Goal: Task Accomplishment & Management: Manage account settings

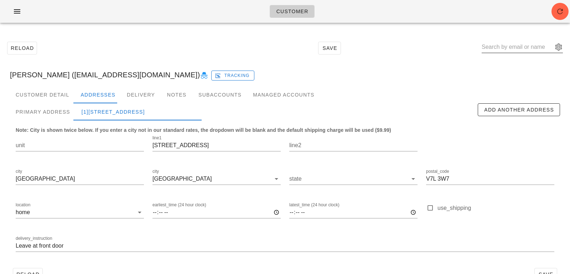
click at [507, 45] on input "text" at bounding box center [517, 46] width 71 height 11
paste input "leddyherrera@gmail.com"
type input "leddyherrera@gmail.com"
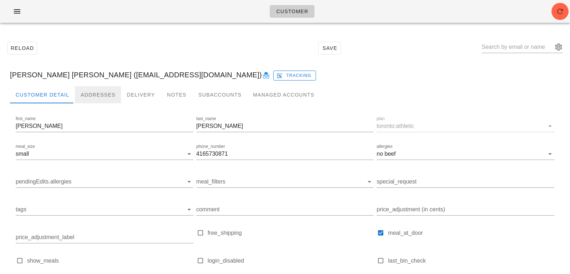
click at [92, 87] on div "Addresses" at bounding box center [98, 94] width 46 height 17
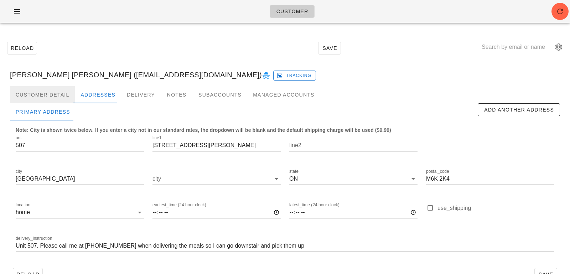
click at [54, 89] on div "Customer Detail" at bounding box center [42, 94] width 65 height 17
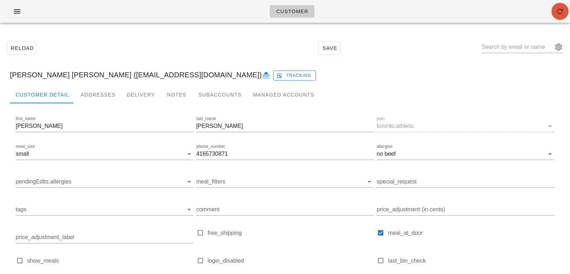
click at [558, 15] on icon "button" at bounding box center [560, 11] width 9 height 9
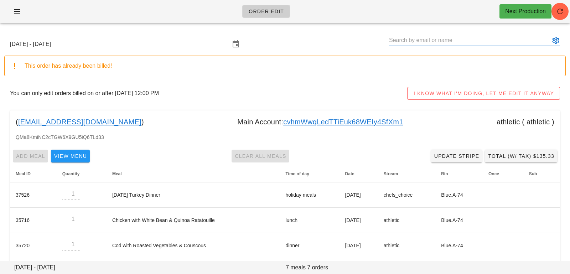
click at [408, 40] on input "text" at bounding box center [469, 40] width 161 height 11
paste input "leddyherrera@gmail.com"
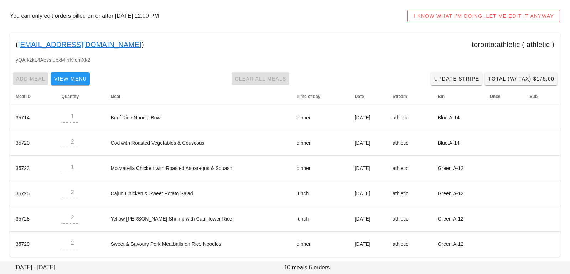
scroll to position [80, 0]
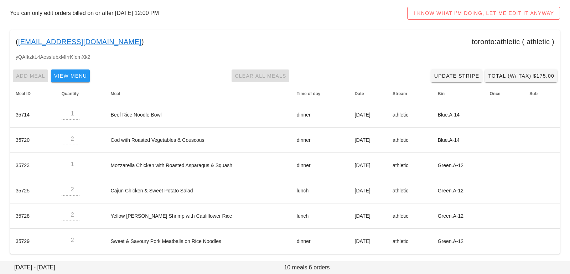
type input "Leddy Daniela Herrera Gasca (leddyherrera@gmail.com)"
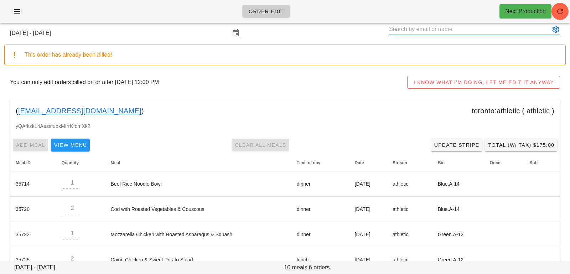
scroll to position [0, 0]
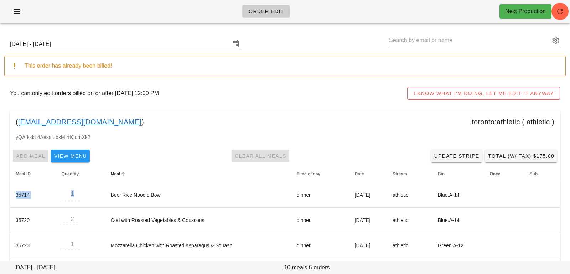
drag, startPoint x: 159, startPoint y: 190, endPoint x: 128, endPoint y: 181, distance: 31.6
click at [128, 181] on table "Meal ID Quantity Meal Time of day Date Stream Bin Once Sub 35714 1 Beef Rice No…" at bounding box center [285, 249] width 550 height 169
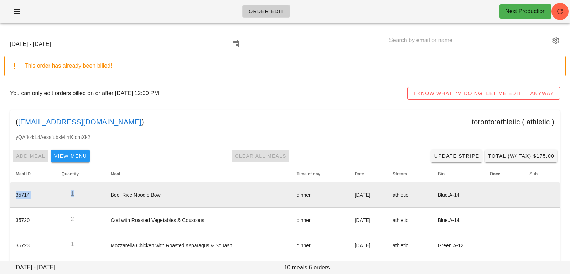
click at [153, 186] on td "Beef Rice Noodle Bowl" at bounding box center [198, 195] width 186 height 25
drag, startPoint x: 159, startPoint y: 194, endPoint x: 106, endPoint y: 194, distance: 53.1
click at [106, 194] on td "Beef Rice Noodle Bowl" at bounding box center [198, 195] width 186 height 25
copy td "Beef Rice Noodle Bowl"
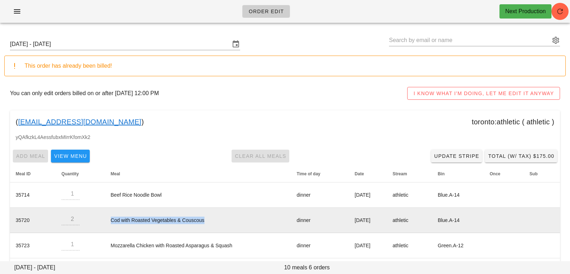
drag, startPoint x: 106, startPoint y: 220, endPoint x: 218, endPoint y: 218, distance: 112.0
click at [218, 218] on td "Cod with Roasted Vegetables & Couscous" at bounding box center [198, 220] width 186 height 25
copy td "Cod with Roasted Vegetables & Couscous"
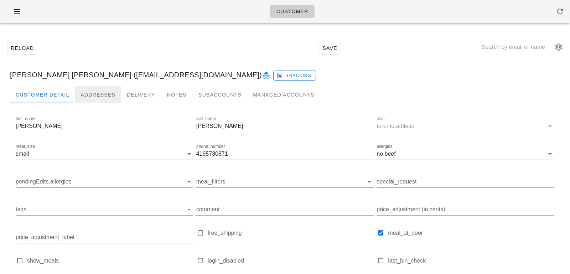
click at [100, 88] on div "Addresses" at bounding box center [98, 94] width 46 height 17
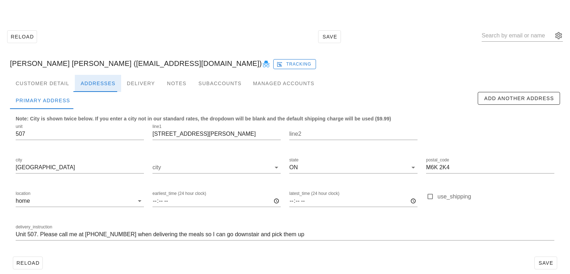
scroll to position [12, 0]
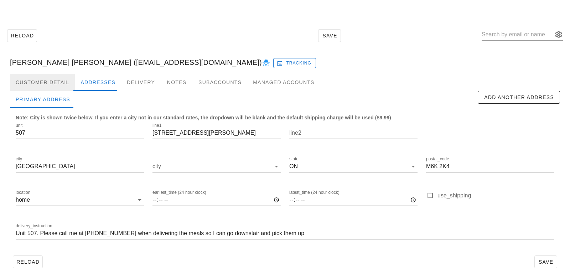
click at [51, 74] on div "Customer Detail" at bounding box center [42, 82] width 65 height 17
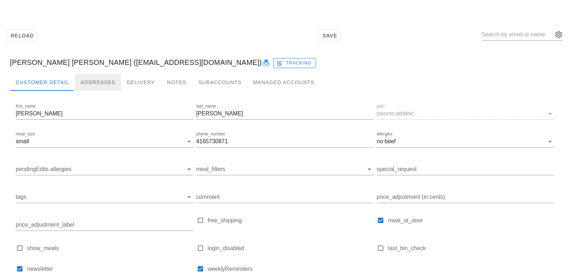
click at [89, 81] on div "Addresses" at bounding box center [98, 82] width 46 height 17
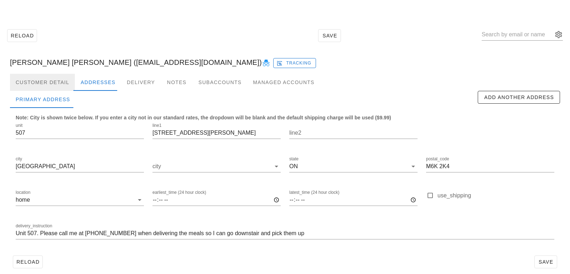
click at [54, 86] on div "Customer Detail" at bounding box center [42, 82] width 65 height 17
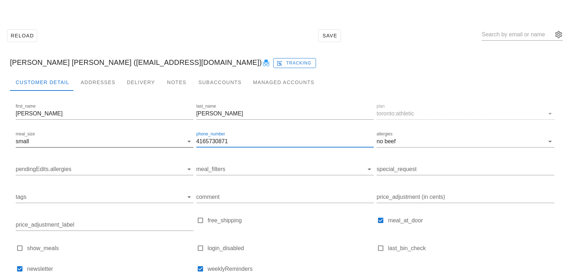
drag, startPoint x: 230, startPoint y: 138, endPoint x: 180, endPoint y: 133, distance: 50.6
click at [180, 133] on div "first_name Leddy Daniela last_name Herrera Gasca plan toronto:athletic meal_siz…" at bounding box center [285, 191] width 542 height 180
click at [252, 130] on div "phone_number 4165730871" at bounding box center [285, 143] width 181 height 28
drag, startPoint x: 245, startPoint y: 139, endPoint x: 116, endPoint y: 129, distance: 128.7
click at [122, 130] on div "first_name Leddy Daniela last_name Herrera Gasca plan toronto:athletic meal_siz…" at bounding box center [285, 191] width 542 height 180
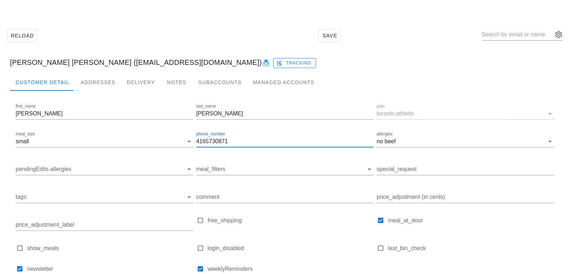
paste input "(416) 573-0872"
click at [220, 140] on input "(416) 573-0872" at bounding box center [285, 141] width 178 height 11
drag, startPoint x: 244, startPoint y: 146, endPoint x: 184, endPoint y: 138, distance: 60.8
click at [184, 138] on div "first_name Leddy Daniela last_name Herrera Gasca plan toronto:athletic meal_siz…" at bounding box center [285, 191] width 542 height 180
type input "(416) 573 - 0872"
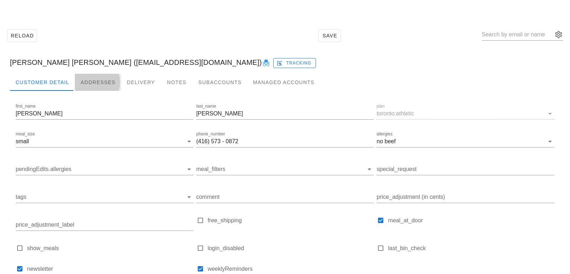
click at [93, 77] on div "Addresses" at bounding box center [98, 82] width 46 height 17
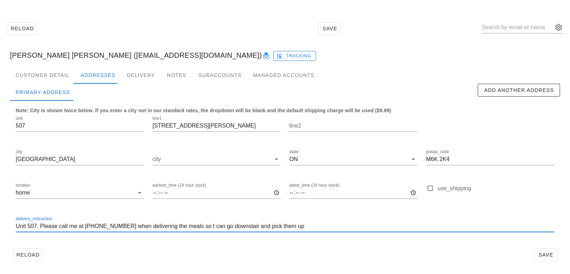
drag, startPoint x: 85, startPoint y: 227, endPoint x: 119, endPoint y: 225, distance: 33.9
click at [119, 225] on input "Unit 507. Please call me at 416 573 0871 when delivering the meals so I can go …" at bounding box center [285, 226] width 539 height 11
paste input "(416) 573 - 0872"
type input "Unit 507. Please call me at (416) 573 - 0872 when delivering the meals so I can…"
drag, startPoint x: 173, startPoint y: 249, endPoint x: 168, endPoint y: 249, distance: 5.0
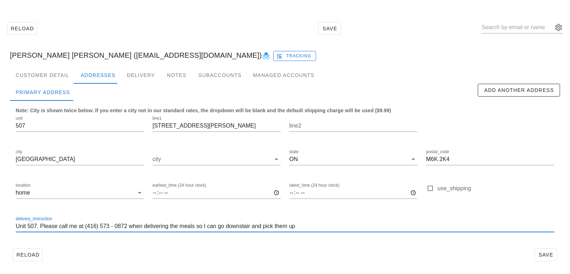
click at [171, 249] on div "Reload Save" at bounding box center [285, 255] width 550 height 19
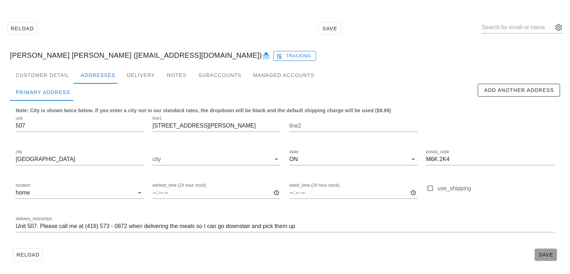
click at [545, 255] on span "Save" at bounding box center [546, 255] width 16 height 6
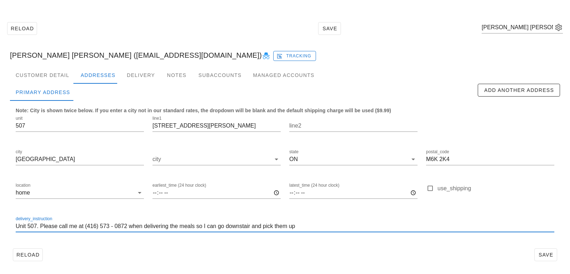
drag, startPoint x: 311, startPoint y: 227, endPoint x: 301, endPoint y: 215, distance: 16.3
click at [302, 216] on div "delivery_instruction Unit 507. Please call me at (416) 573 - 0872 when deliveri…" at bounding box center [285, 228] width 548 height 34
click at [324, 221] on input "Unit 507. Please call me at (416) 573 - 0872 when delivering the meals so I can…" at bounding box center [285, 226] width 539 height 11
drag, startPoint x: 319, startPoint y: 225, endPoint x: 312, endPoint y: 215, distance: 13.3
click at [312, 215] on div "delivery_instruction Unit 507. Please call me at (416) 573 - 0872 when deliveri…" at bounding box center [285, 228] width 548 height 34
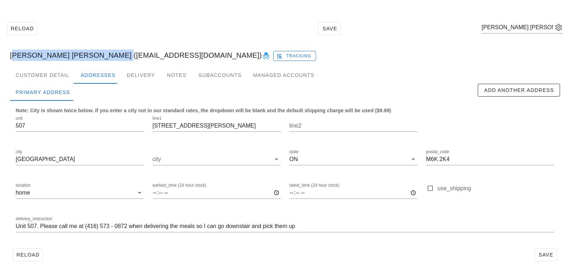
drag, startPoint x: 106, startPoint y: 55, endPoint x: 10, endPoint y: 54, distance: 95.5
click at [10, 54] on div "Leddy Daniela Herrera Gasca (leddyherrera@gmail.com) Tracking" at bounding box center [285, 55] width 562 height 23
copy div "Leddy Daniela Herrera Gasca"
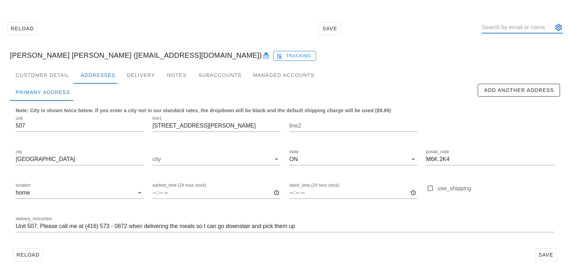
click at [509, 30] on input "text" at bounding box center [517, 27] width 71 height 11
paste input "brendaschedel@gmail.com"
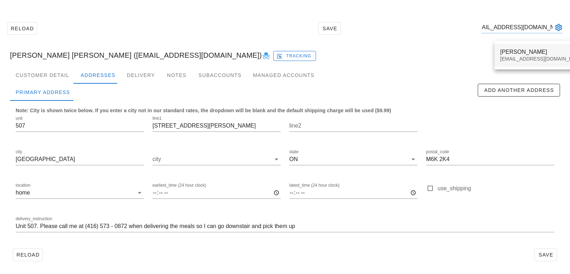
type input "brendaschedel@gmail.com"
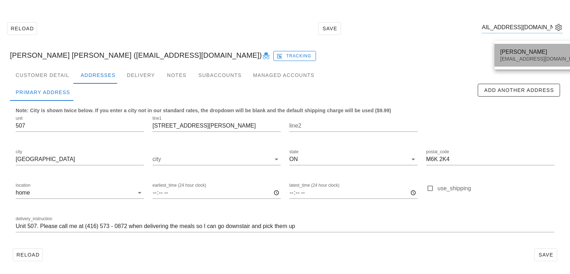
scroll to position [0, 0]
click at [518, 55] on div "Brenda Schedel" at bounding box center [543, 51] width 84 height 7
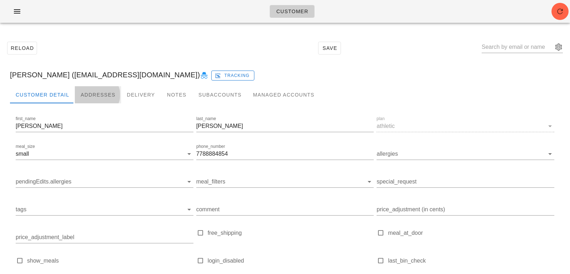
click at [93, 99] on div "Addresses" at bounding box center [98, 94] width 46 height 17
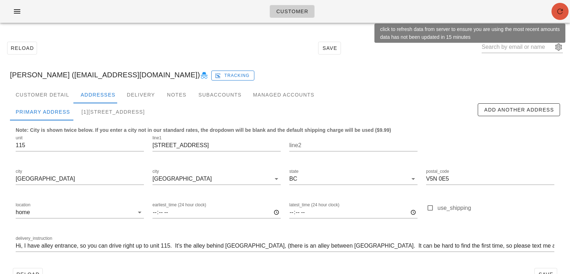
click at [558, 10] on icon "button" at bounding box center [560, 11] width 9 height 9
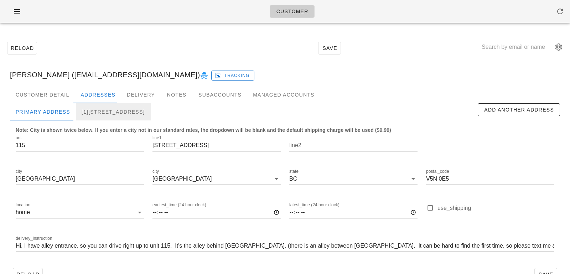
click at [129, 112] on div "[1][STREET_ADDRESS]" at bounding box center [113, 111] width 75 height 17
type input "19:00"
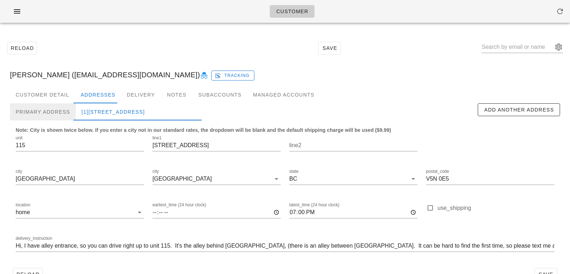
click at [44, 112] on div "Primary Address" at bounding box center [43, 111] width 66 height 17
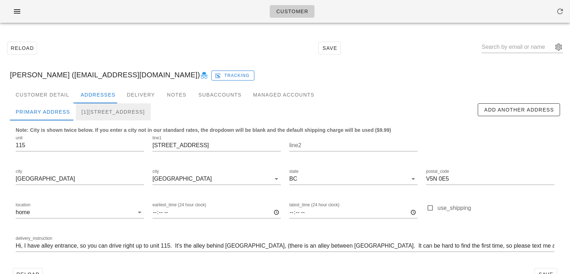
click at [93, 112] on div "[1][STREET_ADDRESS]" at bounding box center [113, 111] width 75 height 17
type input "19:00"
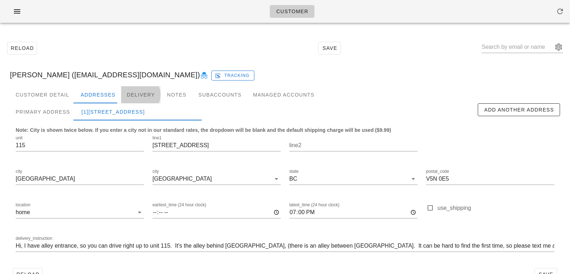
click at [123, 100] on div "Delivery" at bounding box center [141, 94] width 40 height 17
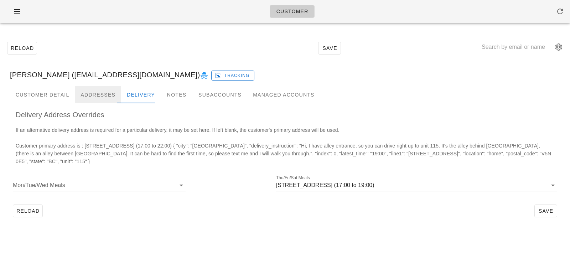
click at [109, 99] on div "Addresses" at bounding box center [98, 94] width 46 height 17
